Goal: Task Accomplishment & Management: Manage account settings

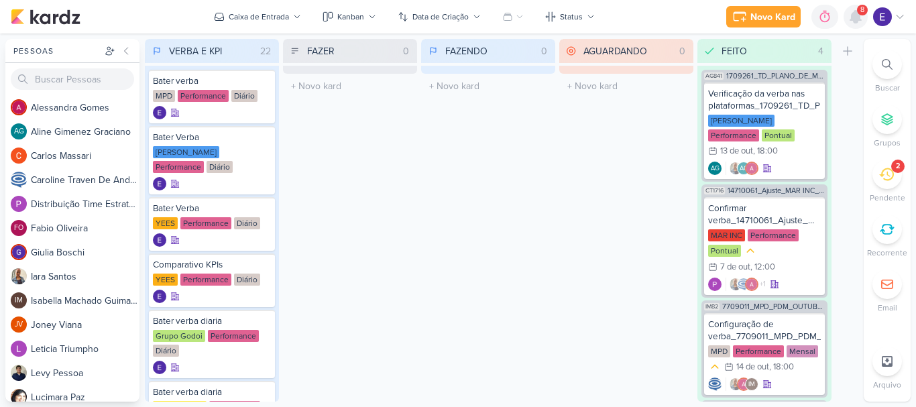
click at [850, 21] on icon at bounding box center [856, 17] width 16 height 16
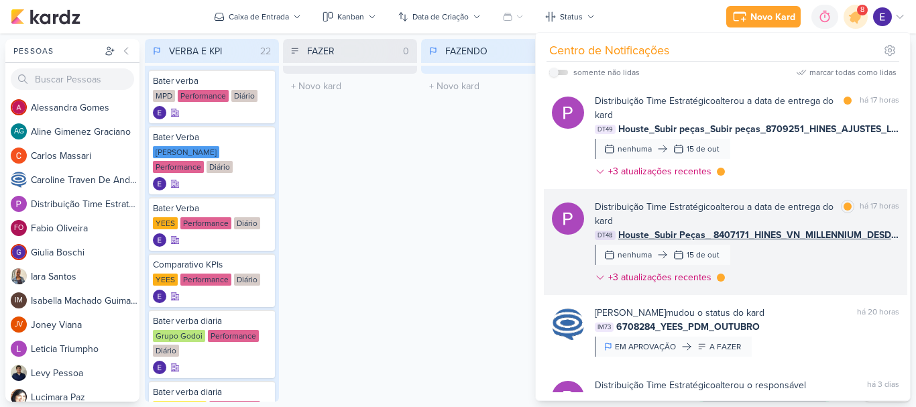
click at [846, 260] on div "Distribuição Time Estratégico alterou a data de entrega do kard marcar como lid…" at bounding box center [747, 245] width 304 height 90
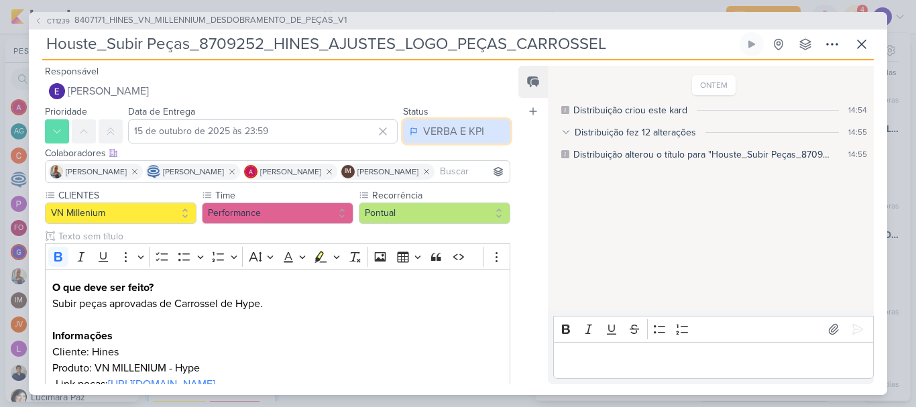
click at [437, 138] on div "VERBA E KPI" at bounding box center [453, 131] width 61 height 16
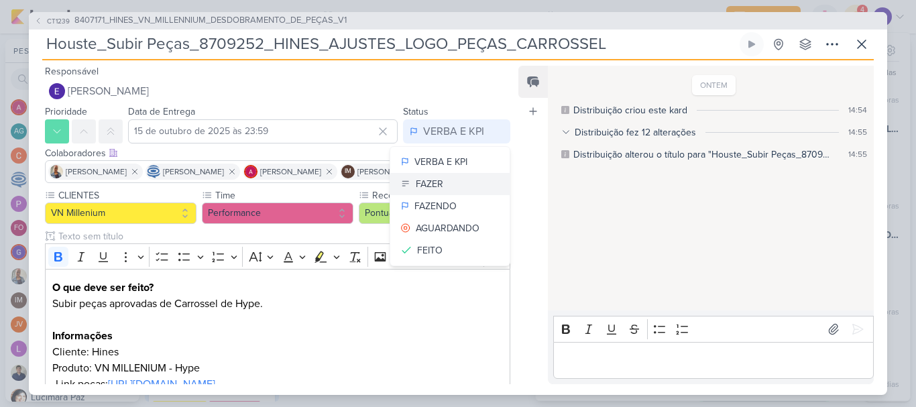
click at [432, 185] on div "FAZER" at bounding box center [429, 184] width 27 height 14
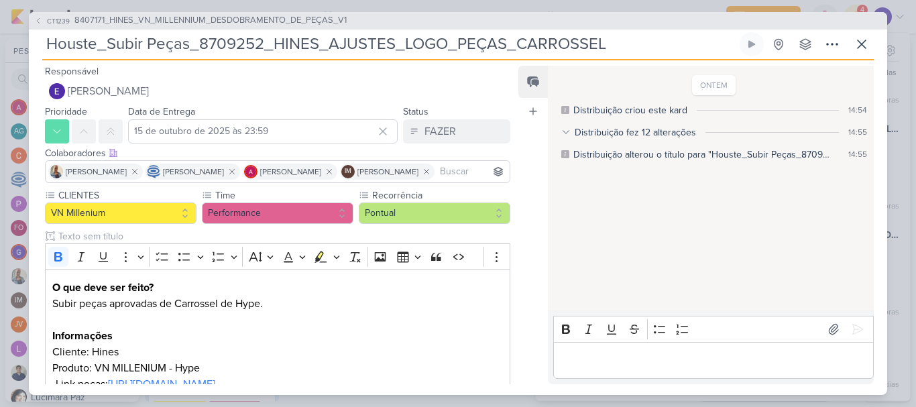
scroll to position [144, 0]
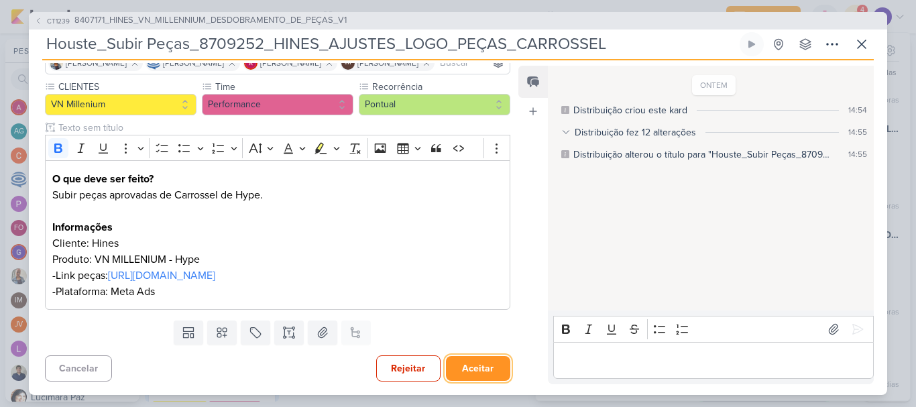
click at [471, 374] on button "Aceitar" at bounding box center [478, 368] width 64 height 25
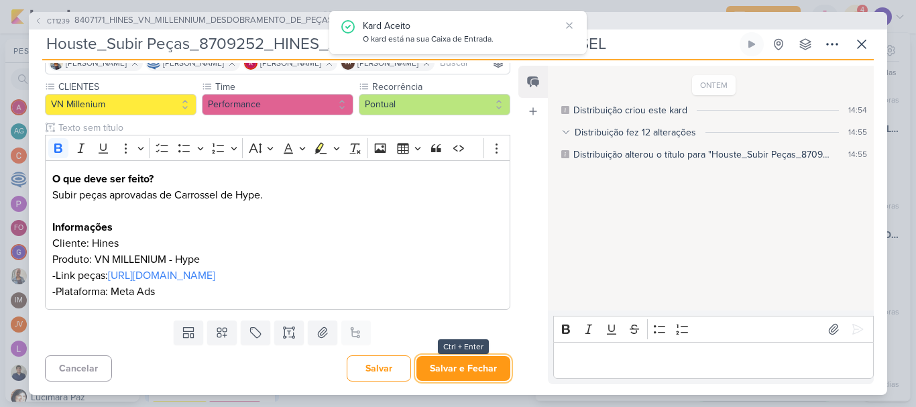
click at [471, 374] on button "Salvar e Fechar" at bounding box center [463, 368] width 94 height 25
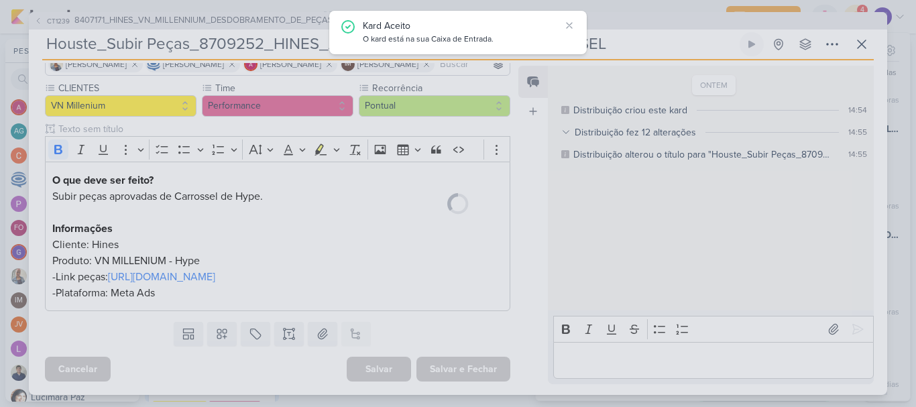
scroll to position [142, 0]
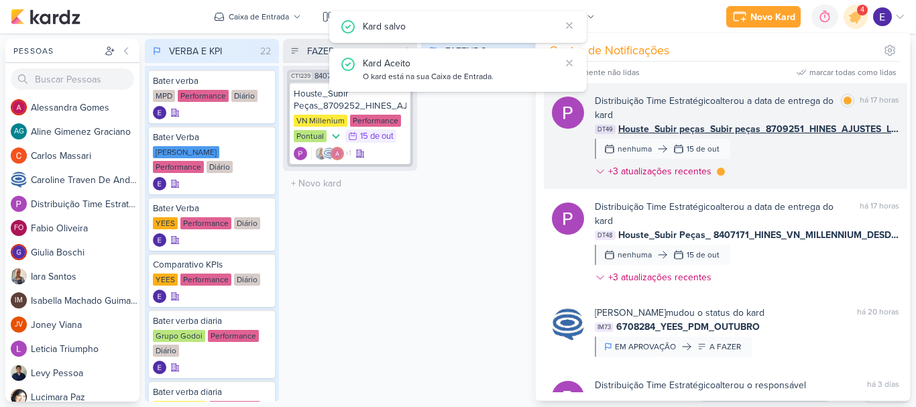
click at [826, 152] on div "Distribuição Time Estratégico alterou a data de entrega do kard marcar como lid…" at bounding box center [747, 139] width 304 height 90
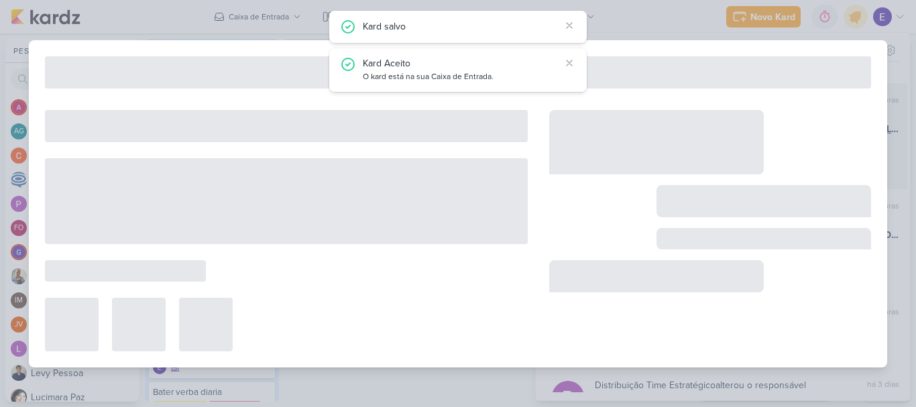
type input "Houste_Subir peças_Subir peças_8709251_HINES_AJUSTES_LOGO_PEÇAS_ESTÁTICO"
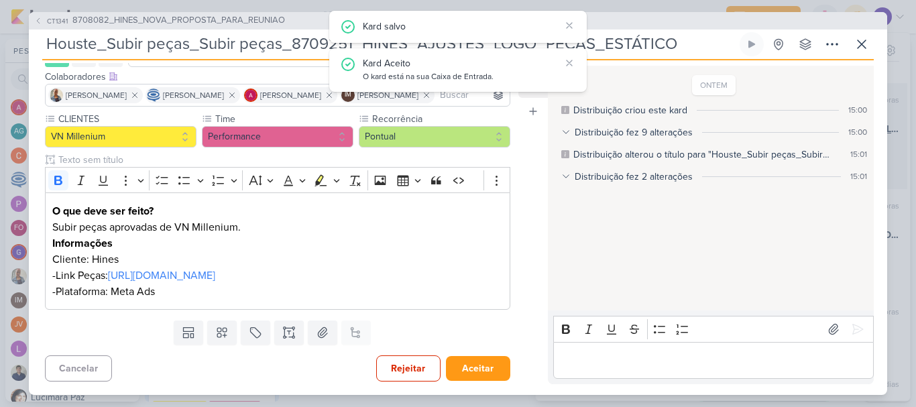
scroll to position [0, 0]
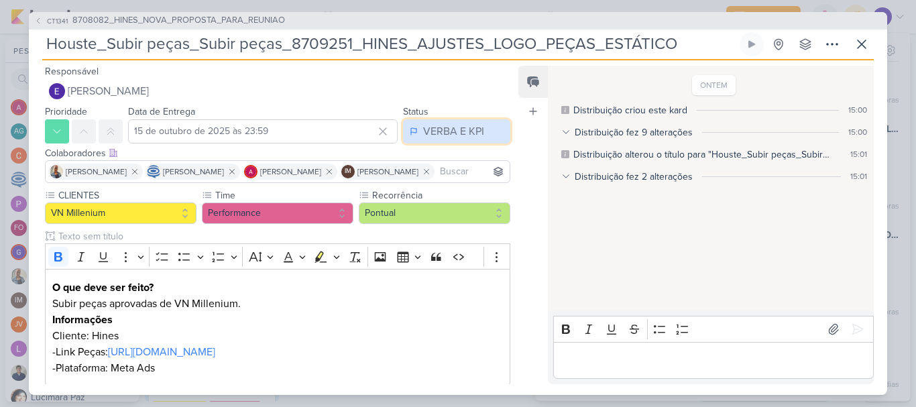
click at [459, 135] on div "VERBA E KPI" at bounding box center [453, 131] width 61 height 16
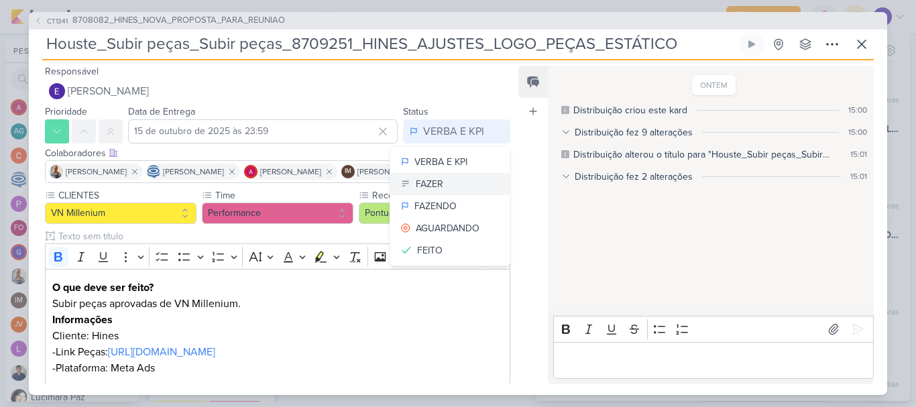
click at [452, 176] on button "FAZER" at bounding box center [449, 184] width 119 height 22
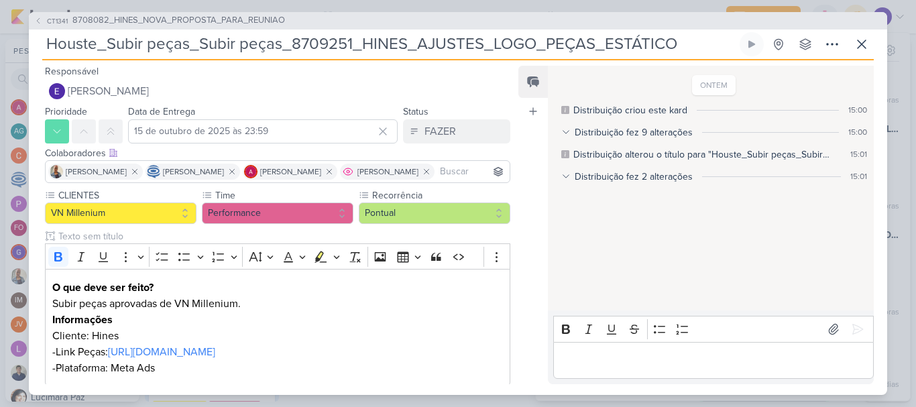
scroll to position [95, 0]
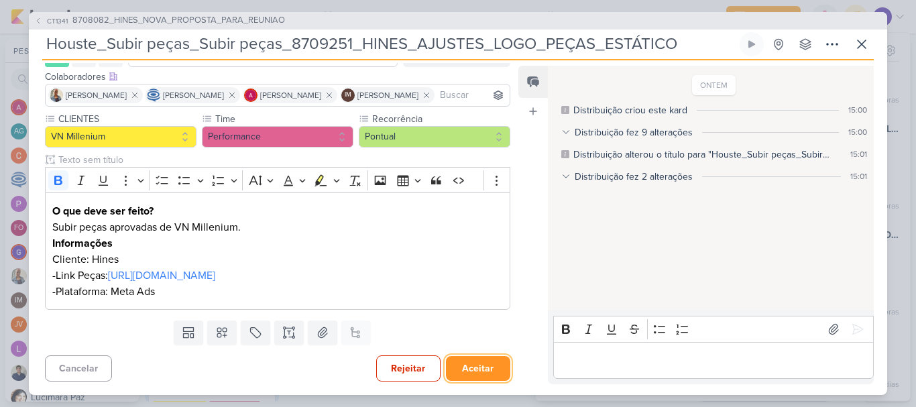
click at [462, 377] on button "Aceitar" at bounding box center [478, 368] width 64 height 25
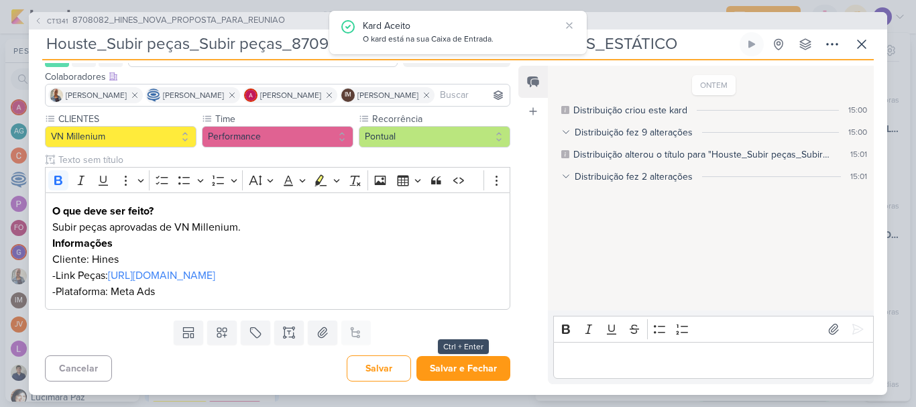
click at [462, 377] on div "CT1341 8708082_HINES_NOVA_PROPOSTA_PARA_REUNIAO Houste_Subir peças_Subir peças_…" at bounding box center [458, 203] width 858 height 383
click at [462, 377] on button "Salvar e Fechar" at bounding box center [463, 368] width 94 height 25
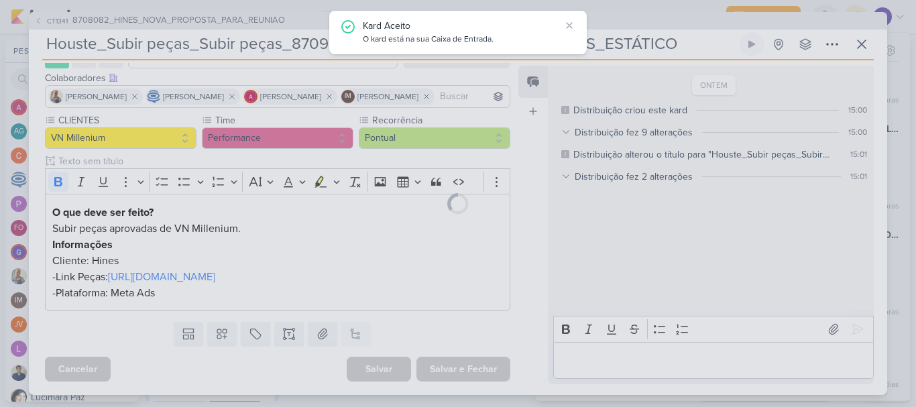
scroll to position [94, 0]
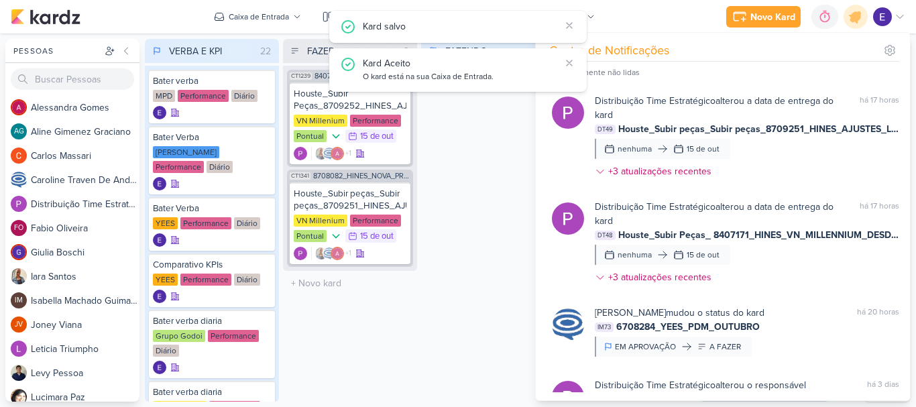
click at [453, 353] on div "FAZENDO 0 Mover Para Esquerda Mover Para Direita [GEOGRAPHIC_DATA] O título do …" at bounding box center [488, 220] width 134 height 363
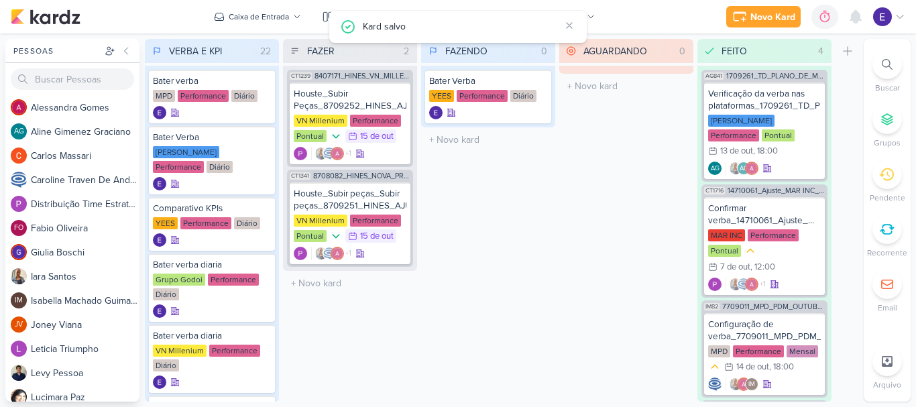
click at [448, 184] on div "FAZENDO 0 Mover Para Esquerda Mover Para Direita [GEOGRAPHIC_DATA] Bater Verba …" at bounding box center [488, 220] width 134 height 363
click at [536, 85] on icon at bounding box center [538, 83] width 7 height 7
